Goal: Find specific page/section: Find specific page/section

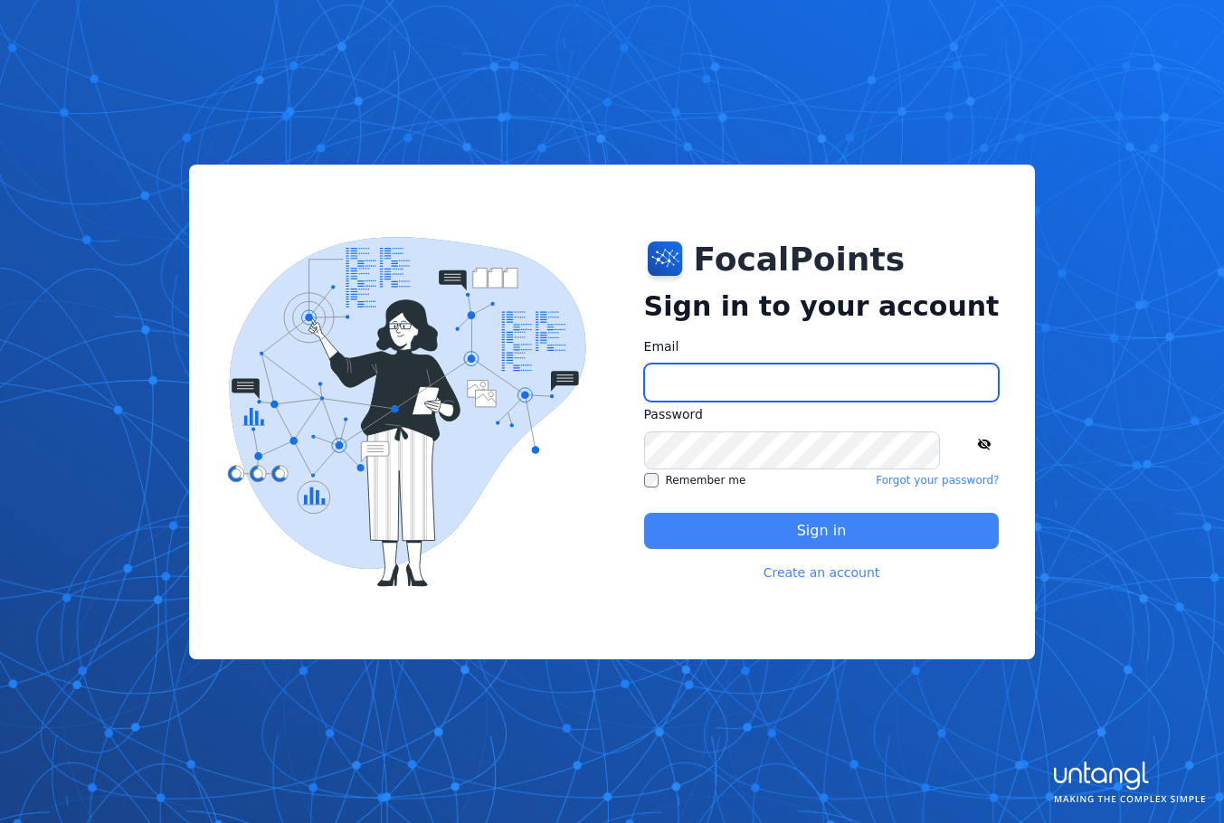
type input "**********"
click at [767, 533] on button "Sign in" at bounding box center [822, 531] width 356 height 36
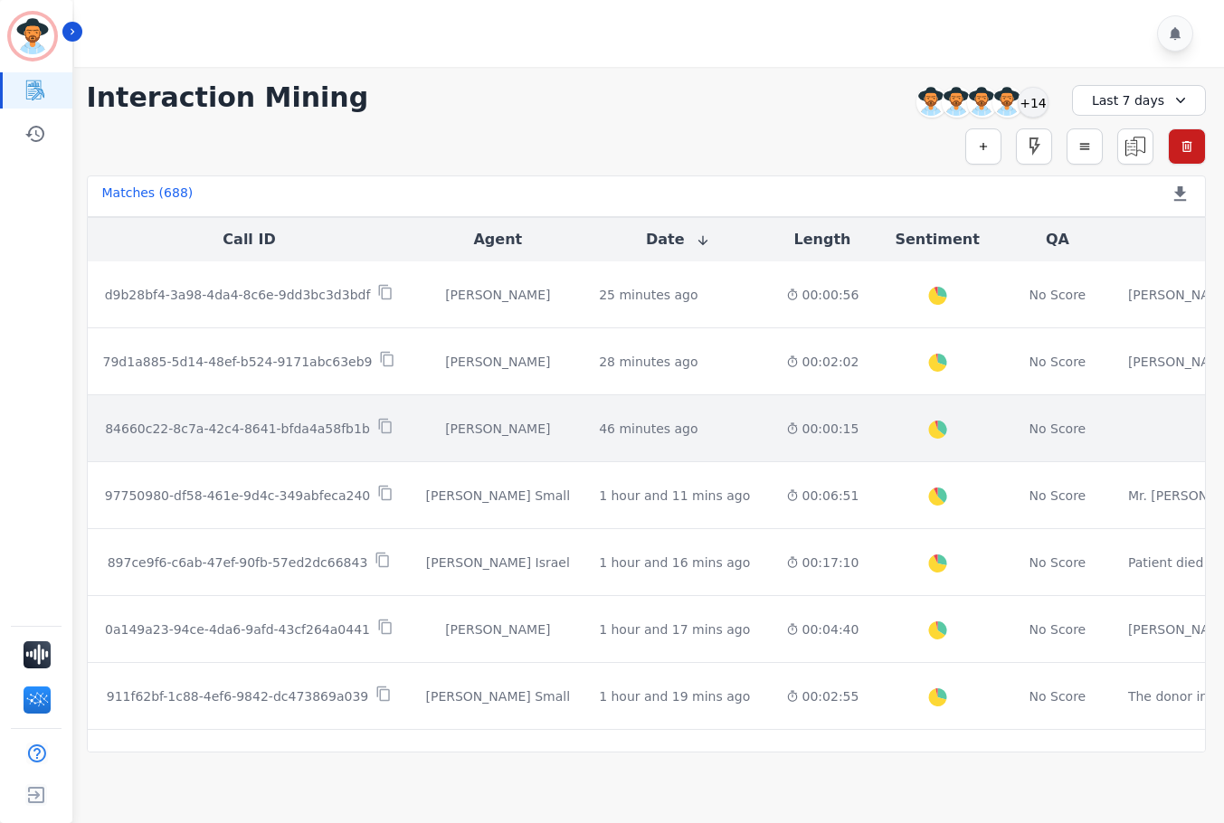
click at [660, 424] on div "46 minutes ago Start at: Tue, Sep 9th, 2025 - 7:20am" at bounding box center [677, 429] width 157 height 18
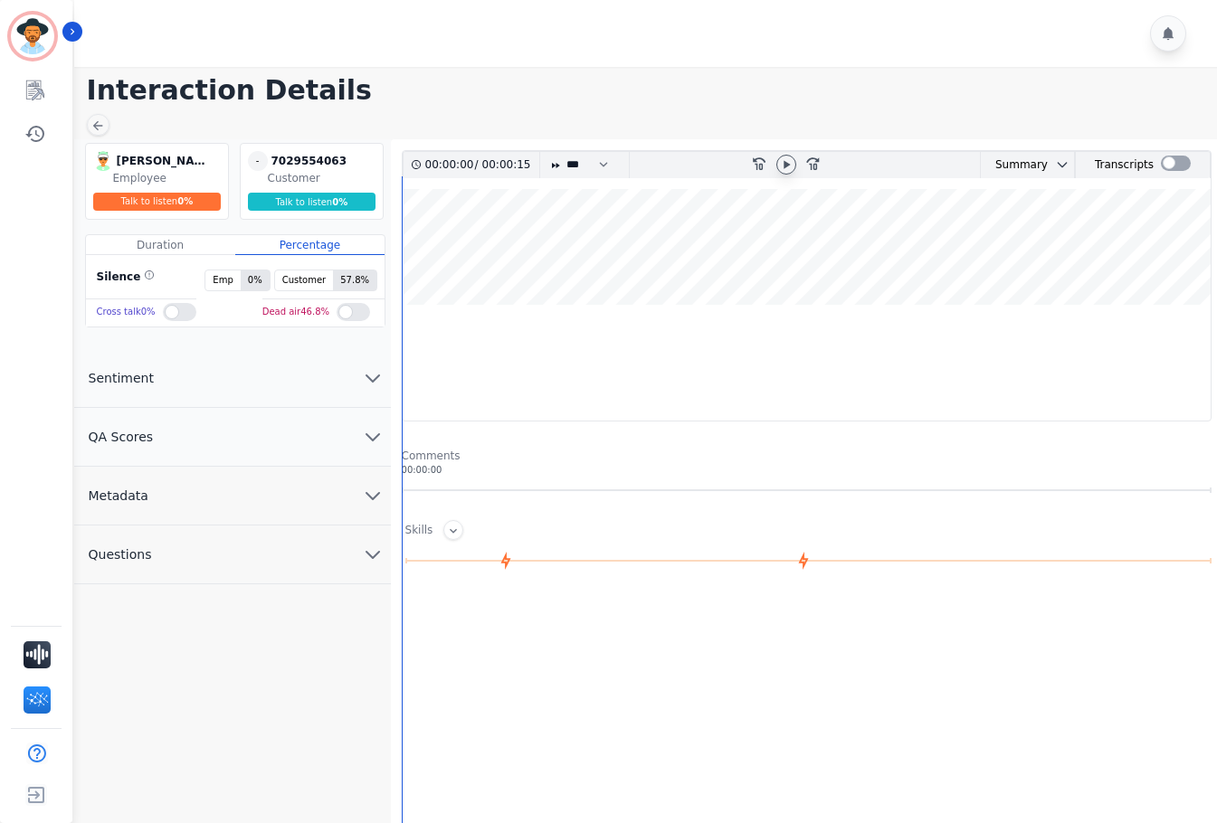
click at [784, 166] on icon at bounding box center [786, 164] width 6 height 8
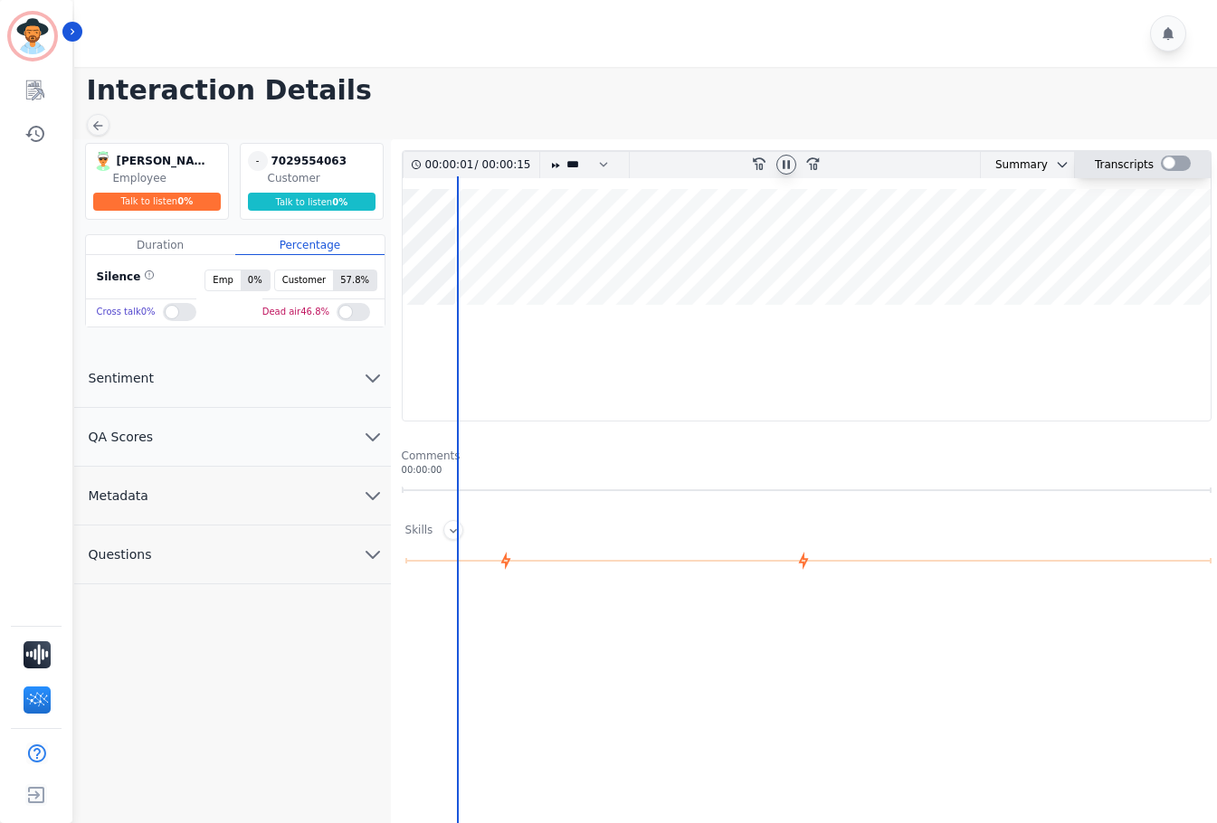
click at [1168, 166] on div at bounding box center [1176, 163] width 30 height 15
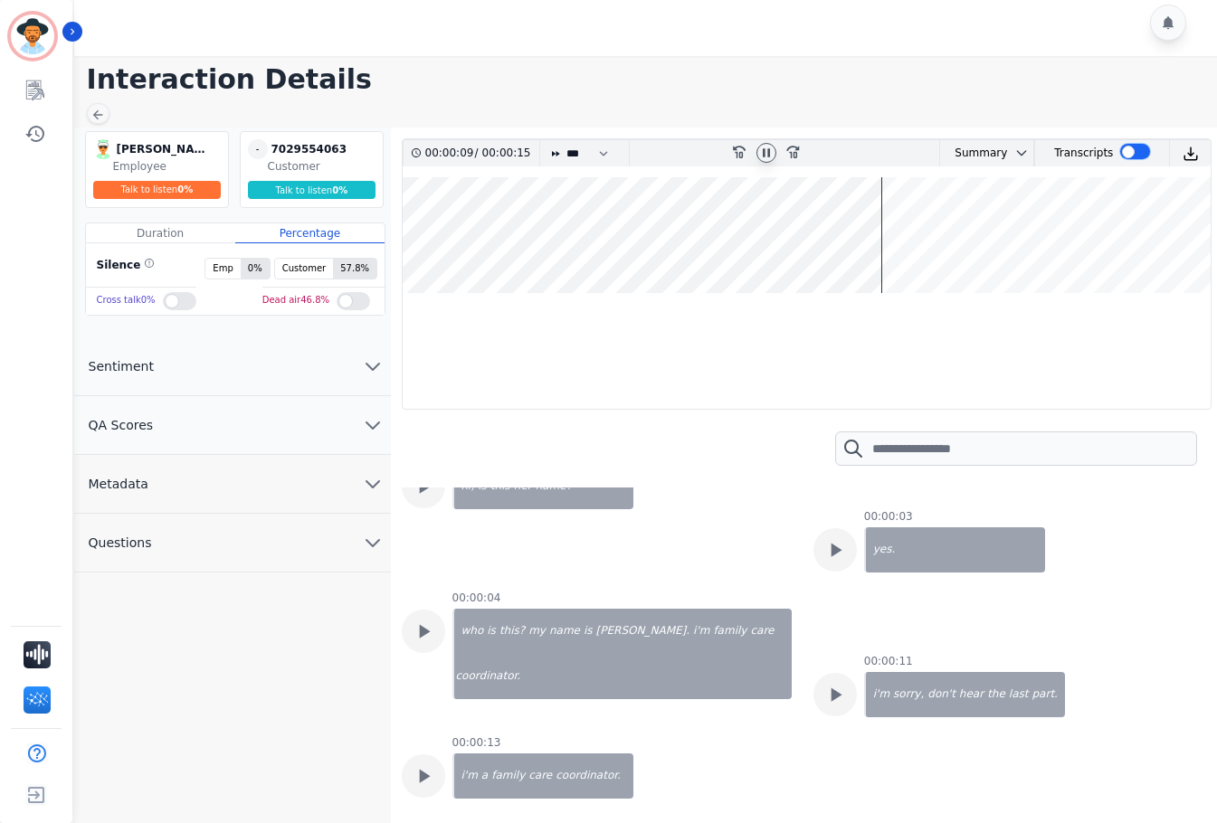
scroll to position [14, 0]
